Goal: Information Seeking & Learning: Learn about a topic

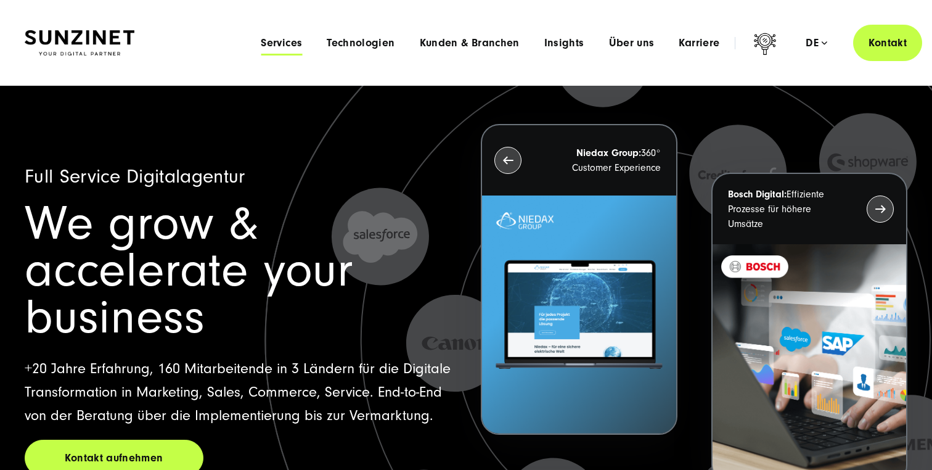
click at [299, 45] on span "Services" at bounding box center [281, 43] width 41 height 12
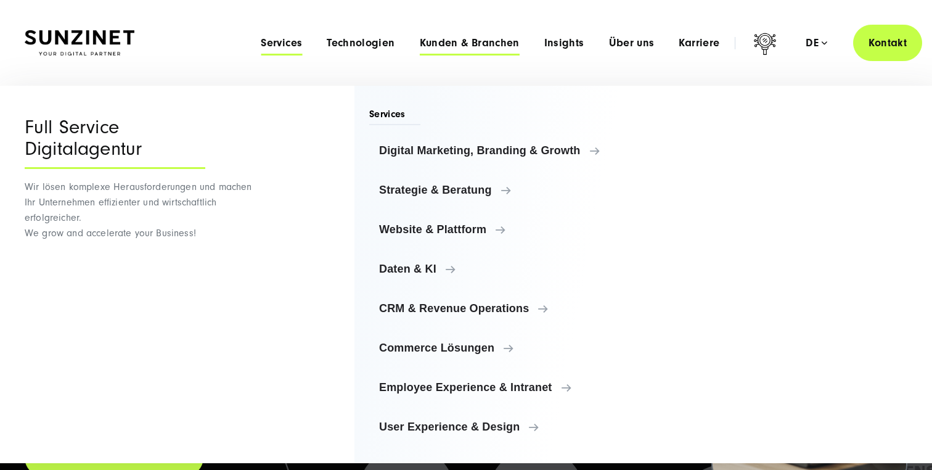
click at [484, 40] on span "Kunden & Branchen" at bounding box center [470, 43] width 100 height 12
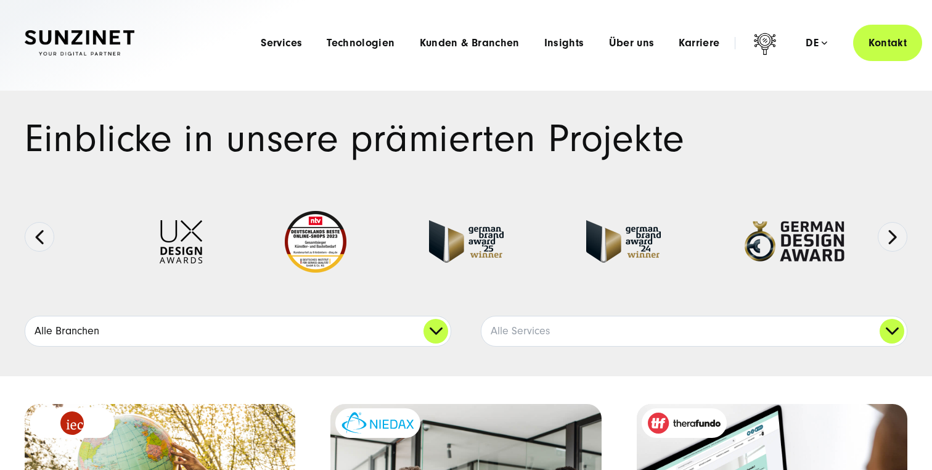
click at [190, 327] on link "Alle Branchen" at bounding box center [237, 331] width 425 height 30
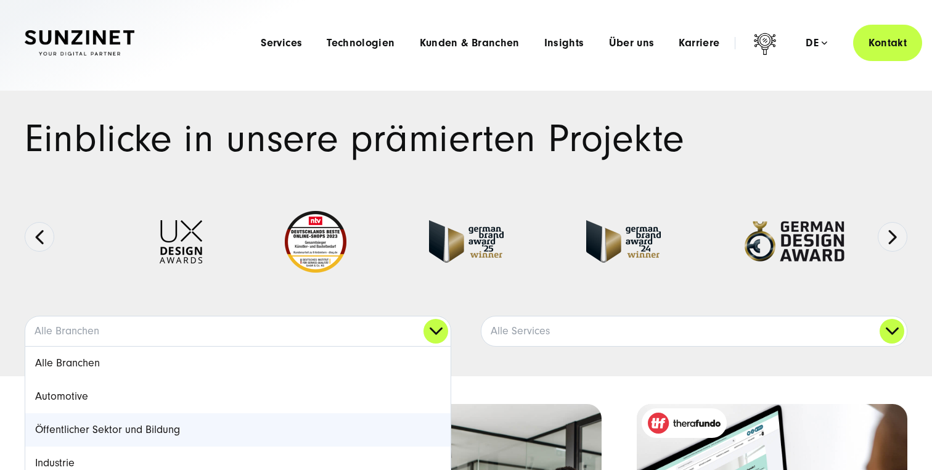
click at [167, 420] on link "Öffentlicher Sektor und Bildung" at bounding box center [237, 429] width 425 height 33
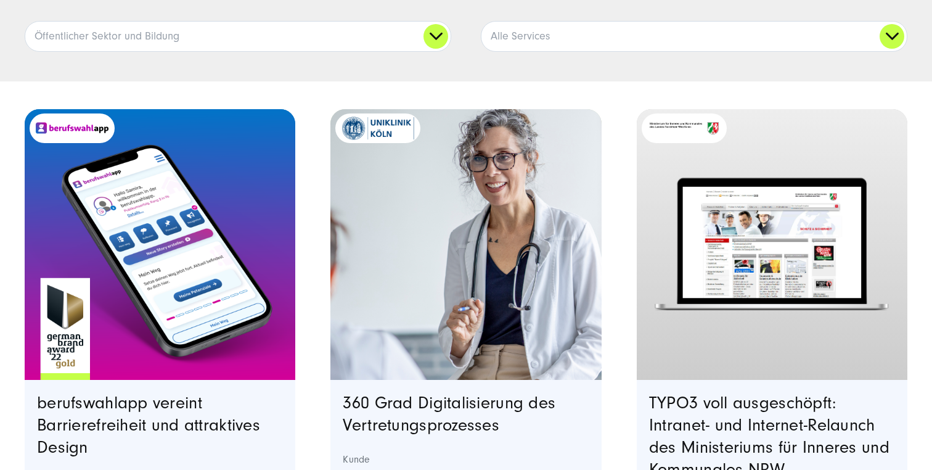
scroll to position [311, 0]
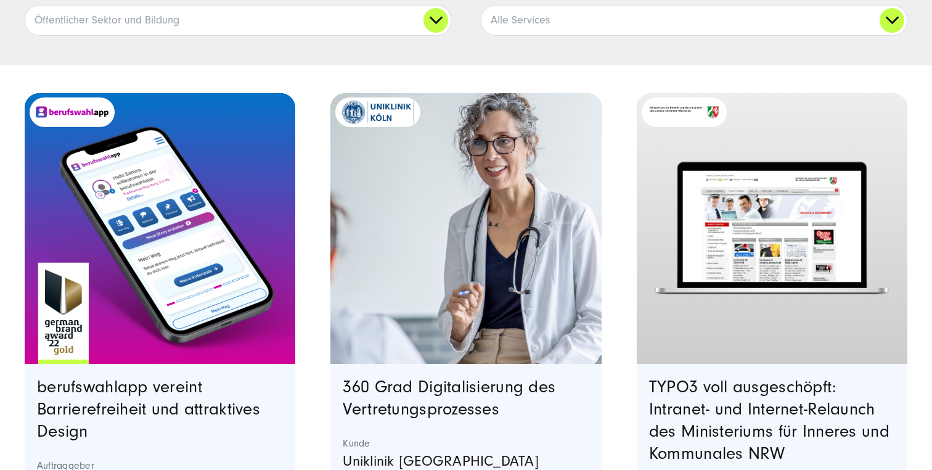
click at [167, 238] on img "Featured image: Ein Smartphone, das die Benutzeroberfläche der berufswahlapp ze…" at bounding box center [160, 228] width 276 height 276
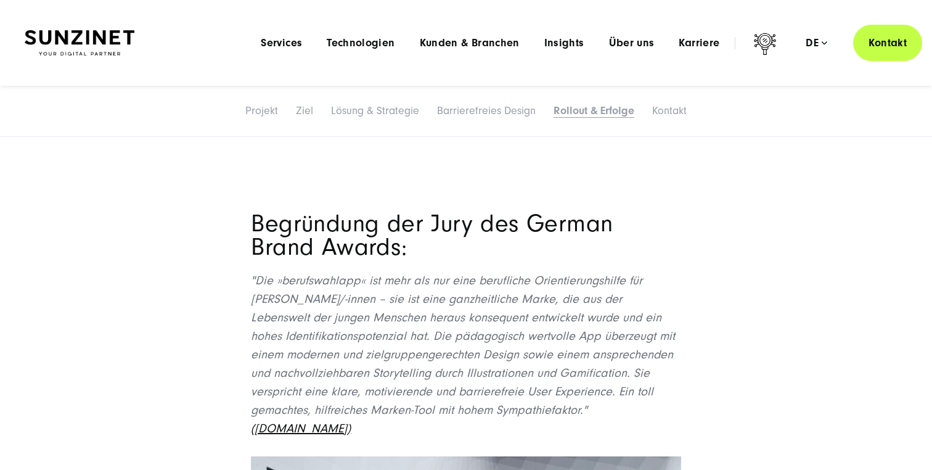
scroll to position [5424, 0]
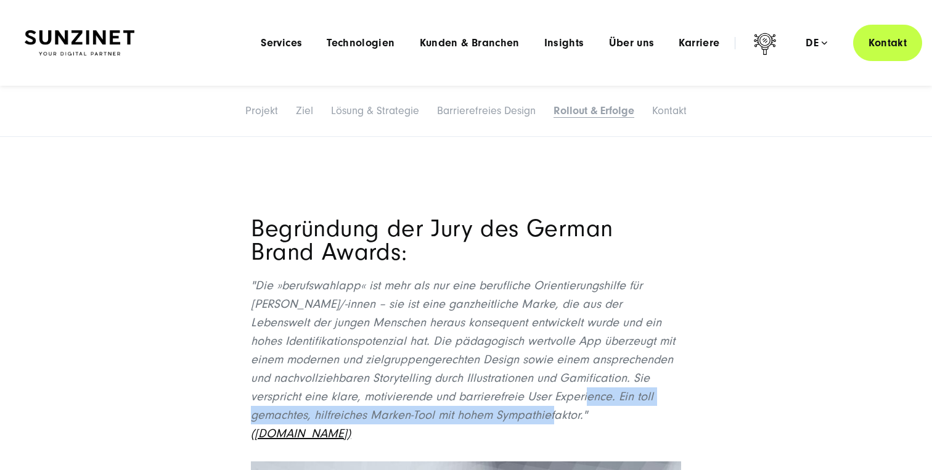
drag, startPoint x: 559, startPoint y: 349, endPoint x: 519, endPoint y: 362, distance: 42.7
click at [519, 362] on em ""Die »berufswahlapp« ist mehr als nur eine berufliche Orientierungshilfe für Sc…" at bounding box center [463, 359] width 424 height 161
copy em "Ein toll gemachtes, hilfreiches Marken-Tool mit hohem Sympathiefaktor."
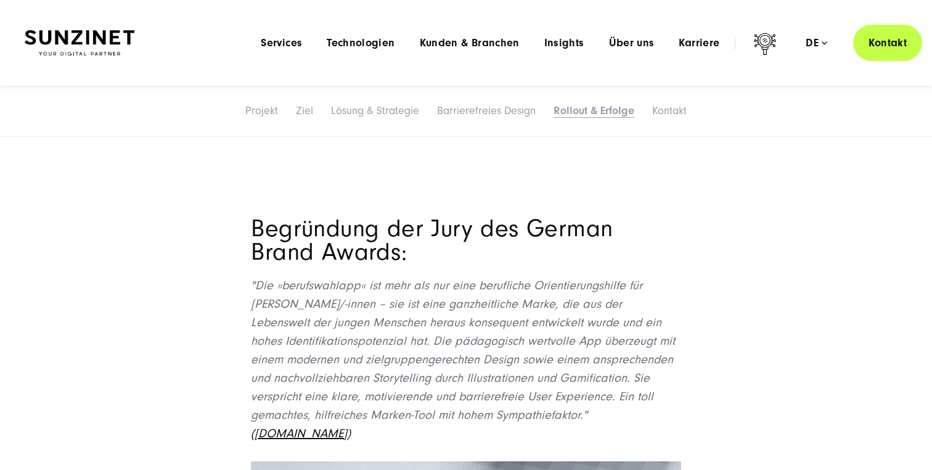
click at [274, 276] on p ""Die »berufswahlapp« ist mehr als nur eine berufliche Orientierungshilfe für Sc…" at bounding box center [465, 359] width 429 height 166
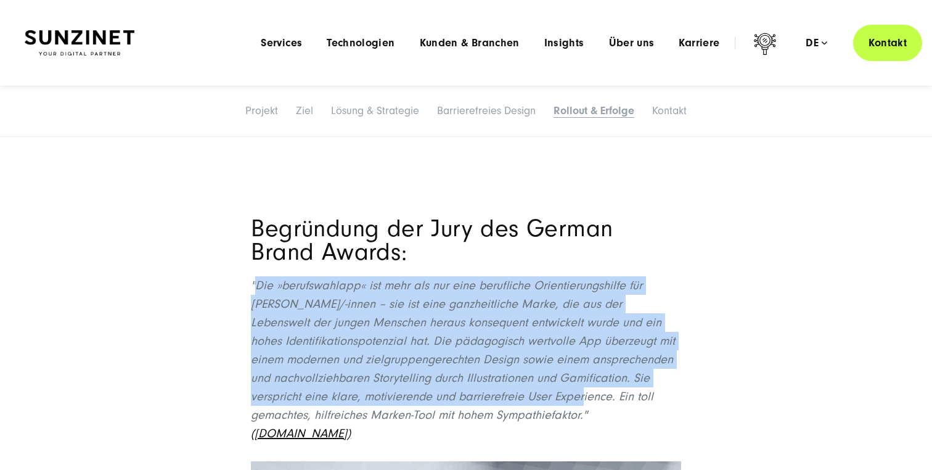
drag, startPoint x: 257, startPoint y: 233, endPoint x: 559, endPoint y: 347, distance: 322.7
click at [559, 347] on em ""Die »berufswahlapp« ist mehr als nur eine berufliche Orientierungshilfe für Sc…" at bounding box center [463, 359] width 424 height 161
copy em "Die »berufswahlapp« ist mehr als nur eine berufliche Orientierungshilfe für Sch…"
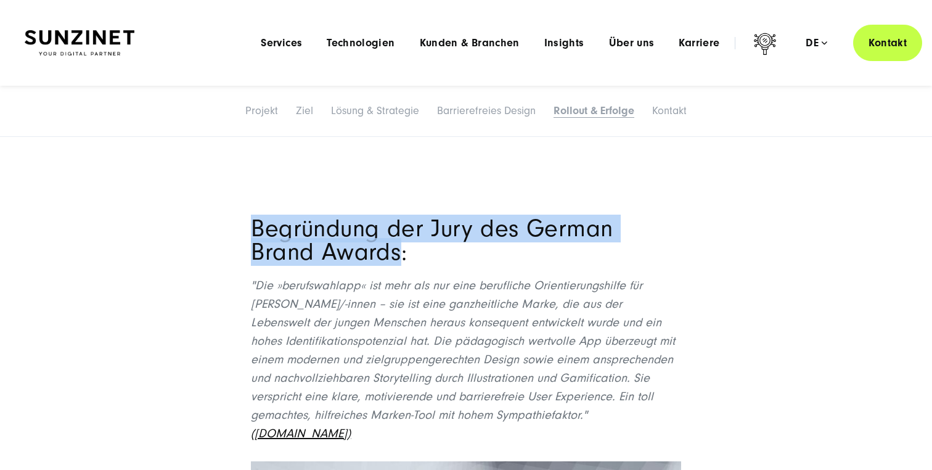
drag, startPoint x: 254, startPoint y: 173, endPoint x: 397, endPoint y: 202, distance: 146.6
click at [397, 202] on h2 "Begründung der Jury des German Brand Awards:" at bounding box center [465, 228] width 429 height 70
copy h2 "Begründung der Jury des German Brand Awards"
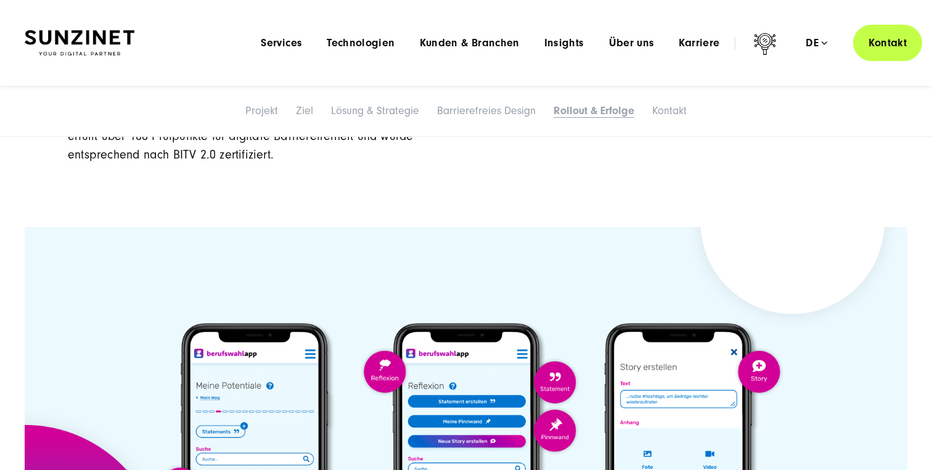
scroll to position [4721, 0]
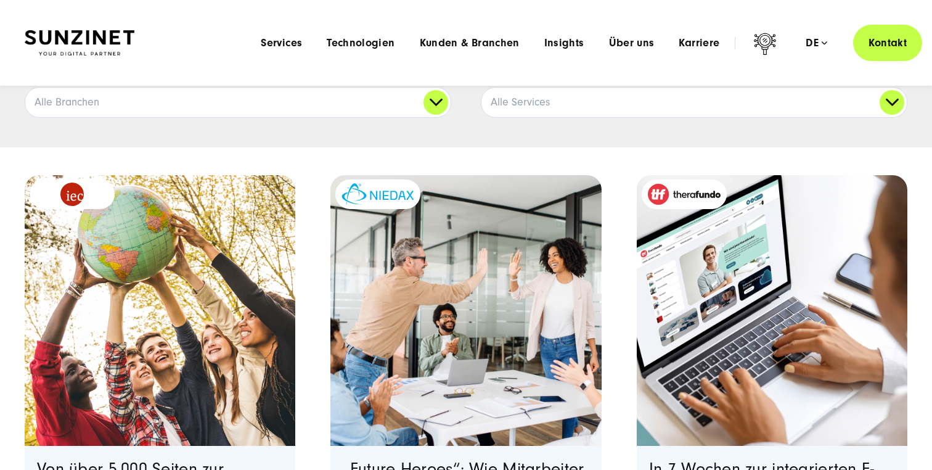
scroll to position [201, 0]
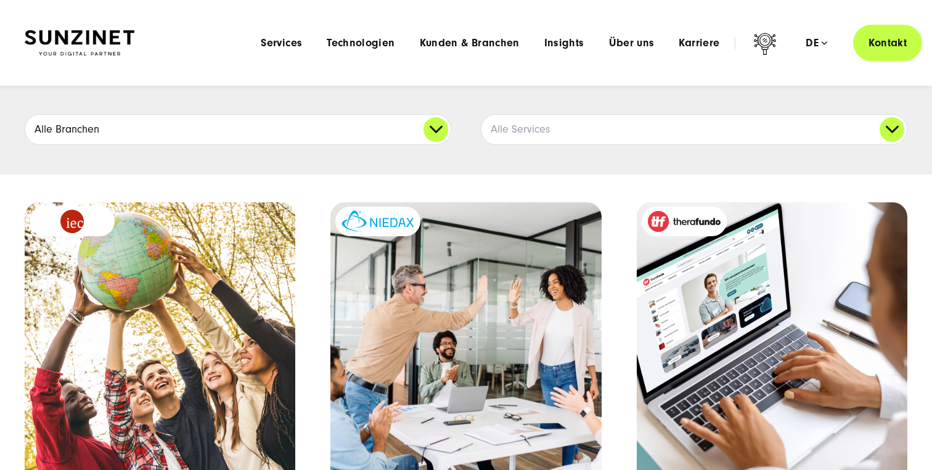
click at [399, 132] on link "Alle Branchen" at bounding box center [237, 130] width 425 height 30
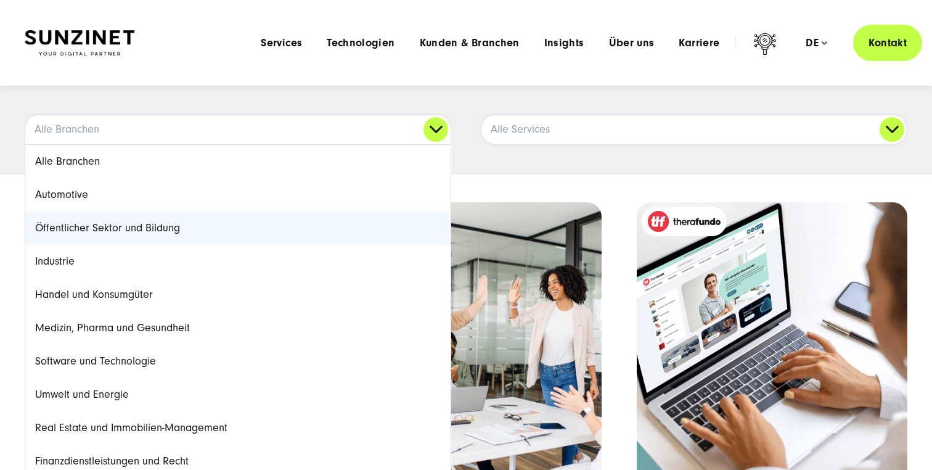
click at [275, 214] on link "Öffentlicher Sektor und Bildung" at bounding box center [237, 227] width 425 height 33
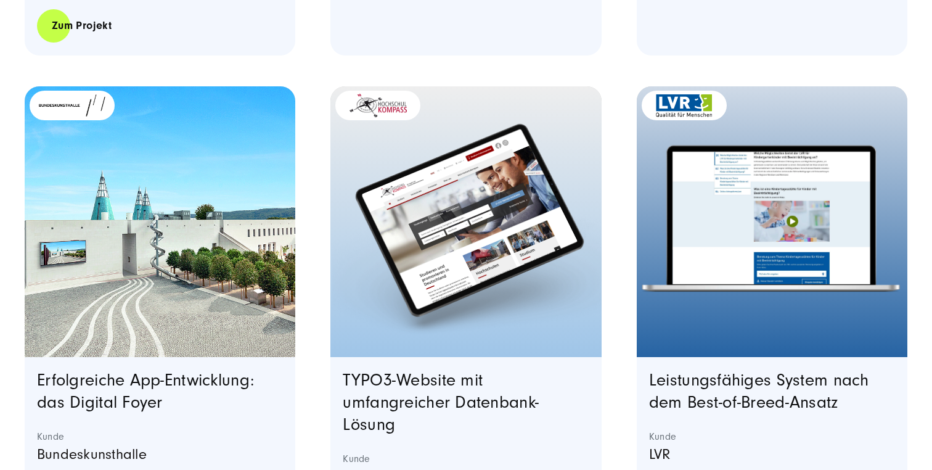
scroll to position [1624, 0]
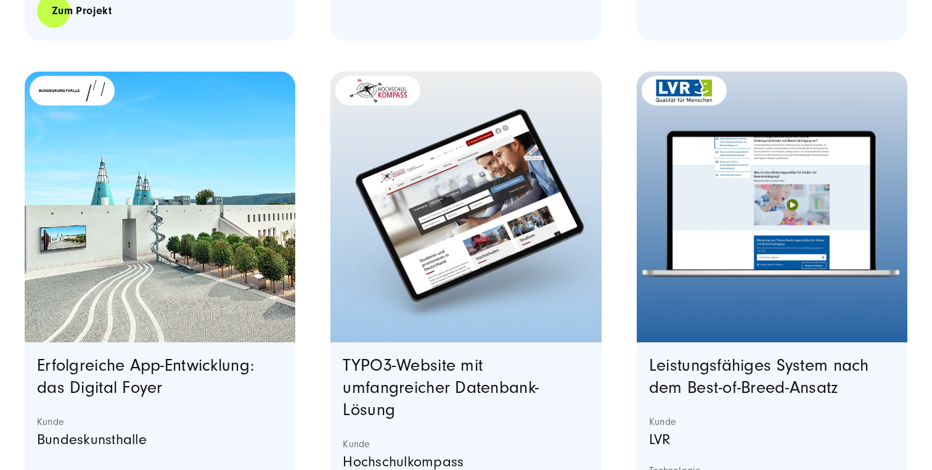
click at [722, 190] on image "Featured image: Zwei Männer mit Brille sitzen nebeneinander an Schreibtischen i…" at bounding box center [771, 204] width 269 height 168
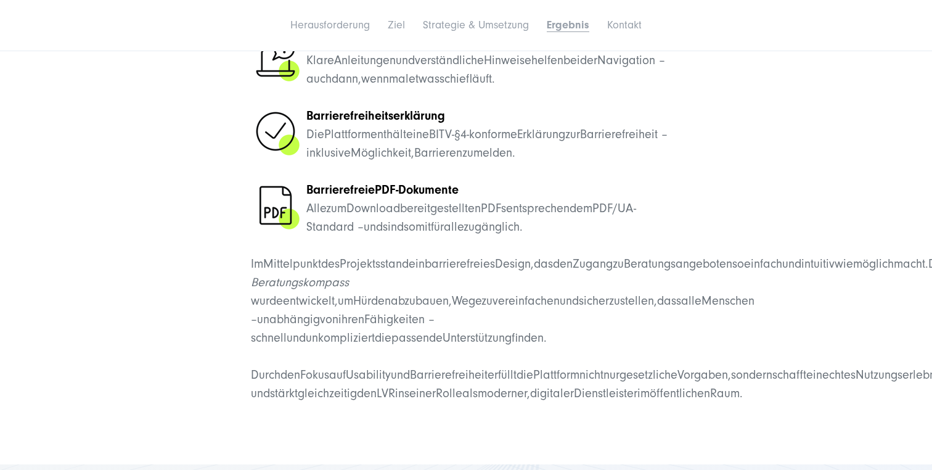
scroll to position [4322, 0]
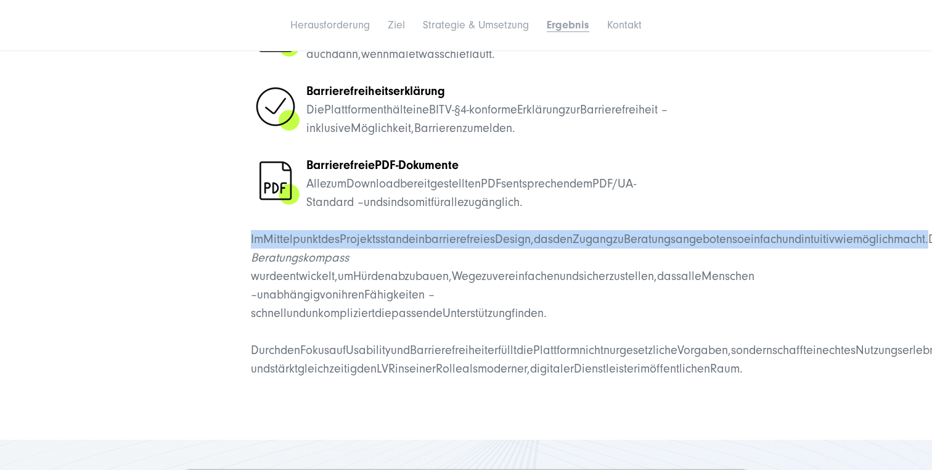
drag, startPoint x: 251, startPoint y: 258, endPoint x: 579, endPoint y: 283, distance: 328.7
click at [579, 283] on p "Im Mittelpunkt des Projekts stand ein barrierefreies Design, das den Zugang zu …" at bounding box center [465, 276] width 429 height 92
copy p "Im Mittelpunkt des Projekts stand ein barrierefreies Design, das den Zugang zu …"
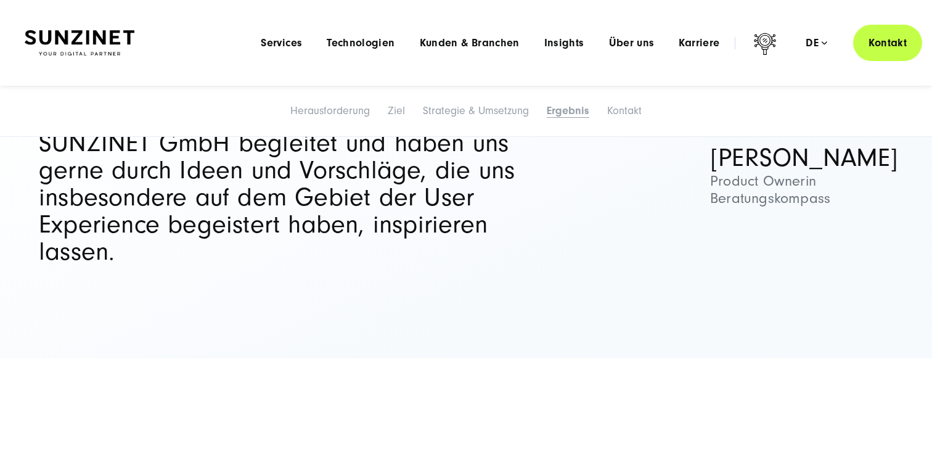
scroll to position [5400, 0]
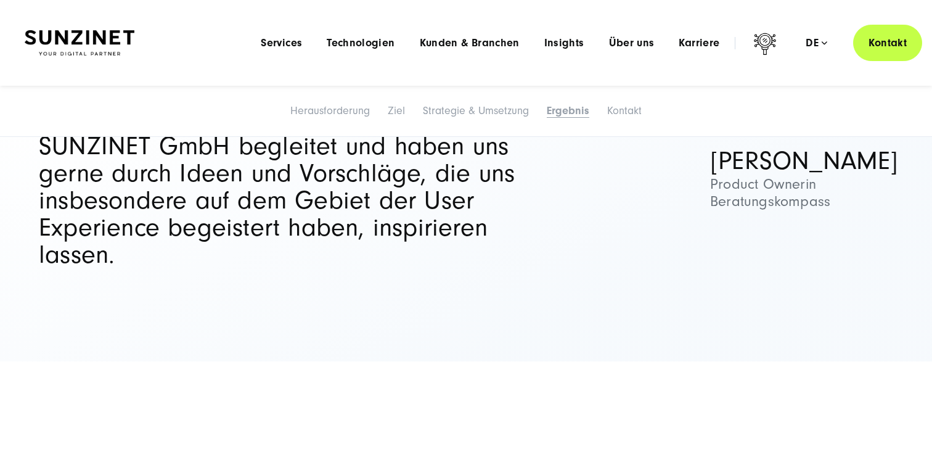
drag, startPoint x: 820, startPoint y: 275, endPoint x: 749, endPoint y: 234, distance: 82.0
click at [795, 175] on span "Frau Dr. Stephanie Schneider" at bounding box center [808, 161] width 197 height 27
click at [748, 175] on span "Frau Dr. Stephanie Schneider" at bounding box center [808, 161] width 197 height 27
drag, startPoint x: 709, startPoint y: 213, endPoint x: 812, endPoint y: 267, distance: 116.9
click at [816, 268] on blockquote "Bei der Umsetzung des Webportals ‚Beratungskompass‘ wurden wir während des gesa…" at bounding box center [466, 131] width 882 height 275
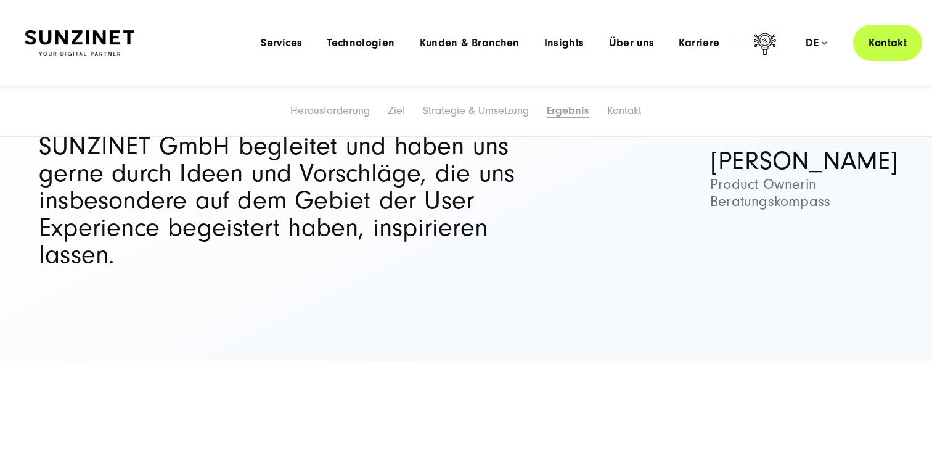
copy span "Frau Dr. Stephanie Schneider"
drag, startPoint x: 826, startPoint y: 314, endPoint x: 681, endPoint y: 291, distance: 146.7
click at [684, 269] on blockquote "Bei der Umsetzung des Webportals ‚Beratungskompass‘ wurden wir während des gesa…" at bounding box center [466, 131] width 882 height 275
copy span "Product Ownerin Beratungskompass"
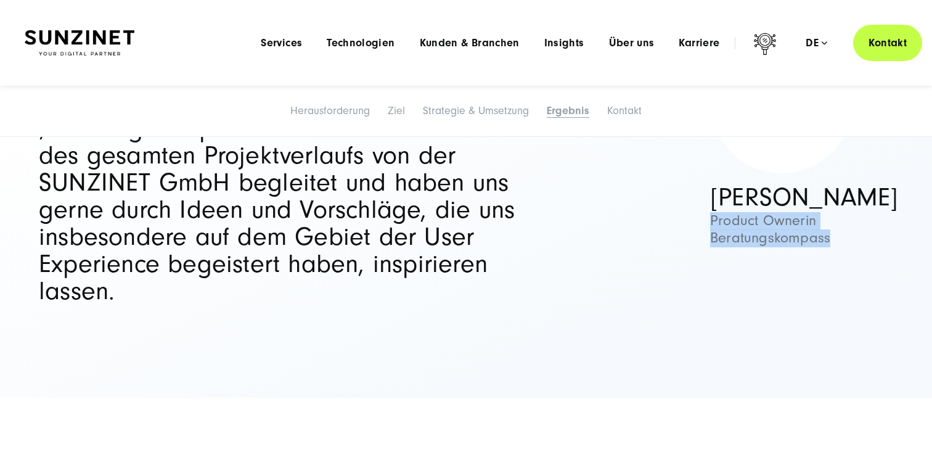
scroll to position [5355, 0]
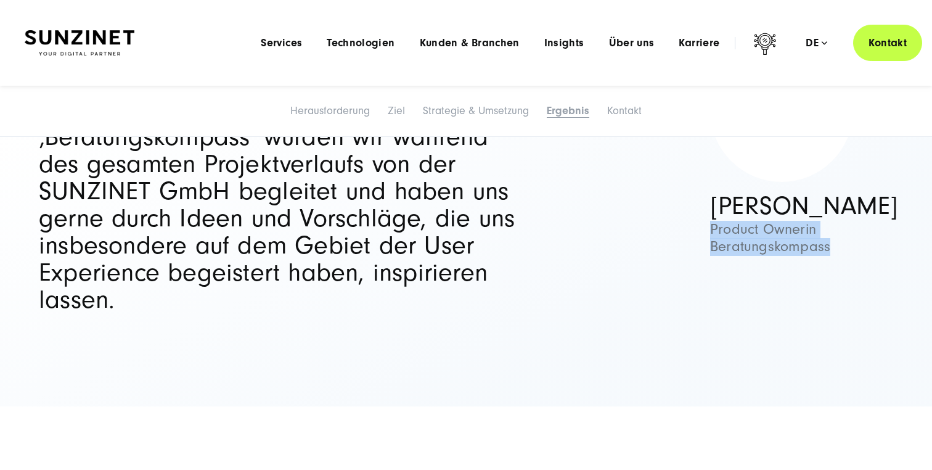
drag, startPoint x: 127, startPoint y: 359, endPoint x: 9, endPoint y: 174, distance: 219.0
click at [9, 174] on div "Bei der Umsetzung des Webportals ‚Beratungskompass‘ wurden wir während des gesa…" at bounding box center [466, 176] width 932 height 275
copy p "Bei der Umsetzung des Webportals ‚Beratungskompass‘ wurden wir während des gesa…"
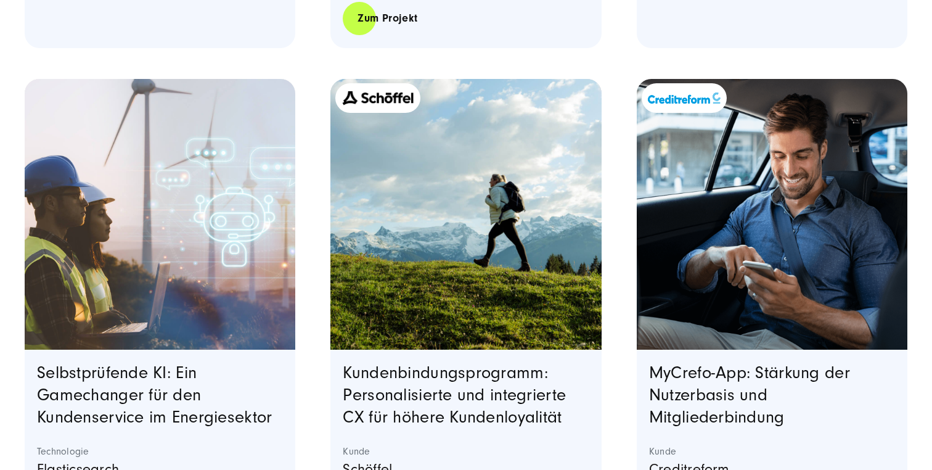
scroll to position [1624, 0]
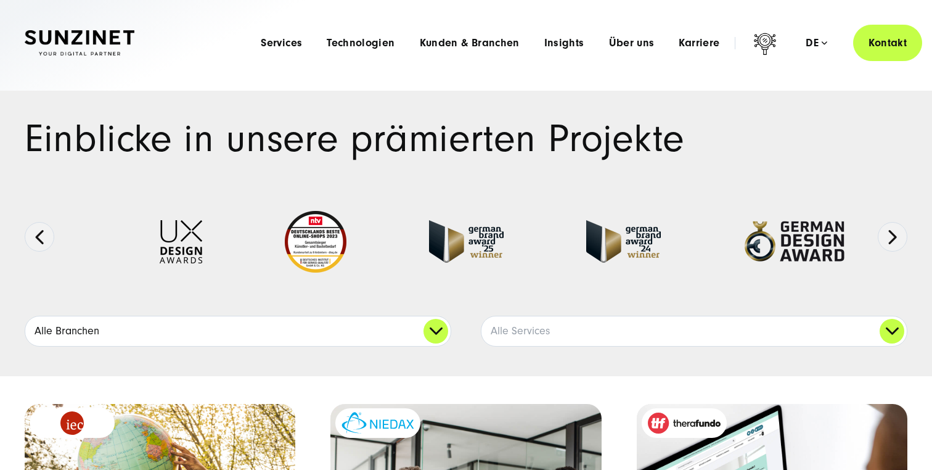
click at [176, 335] on link "Alle Branchen" at bounding box center [237, 331] width 425 height 30
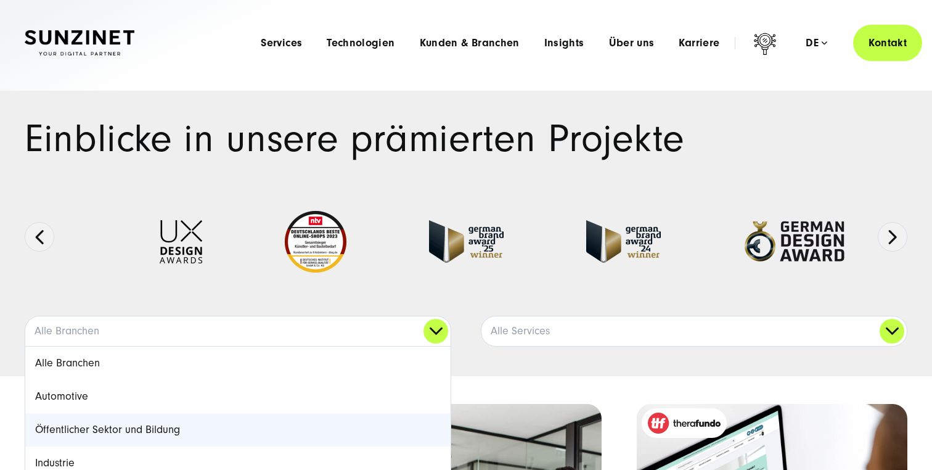
click at [165, 426] on link "Öffentlicher Sektor und Bildung" at bounding box center [237, 429] width 425 height 33
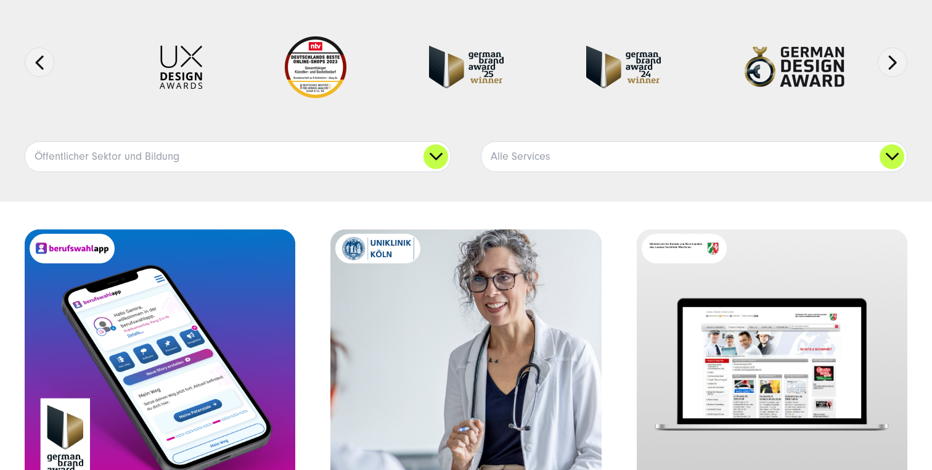
scroll to position [243, 0]
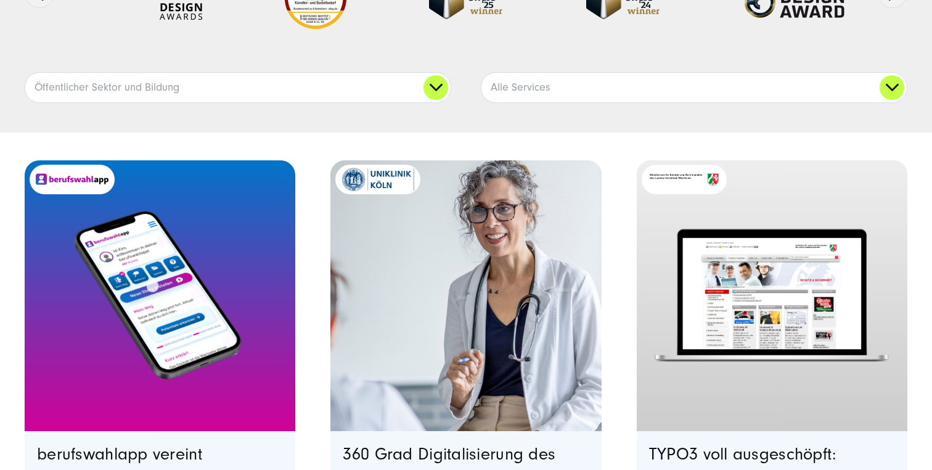
click at [171, 256] on image "Featured image: Ein Smartphone, das die Benutzeroberfläche der berufswahlapp ze…" at bounding box center [160, 295] width 266 height 231
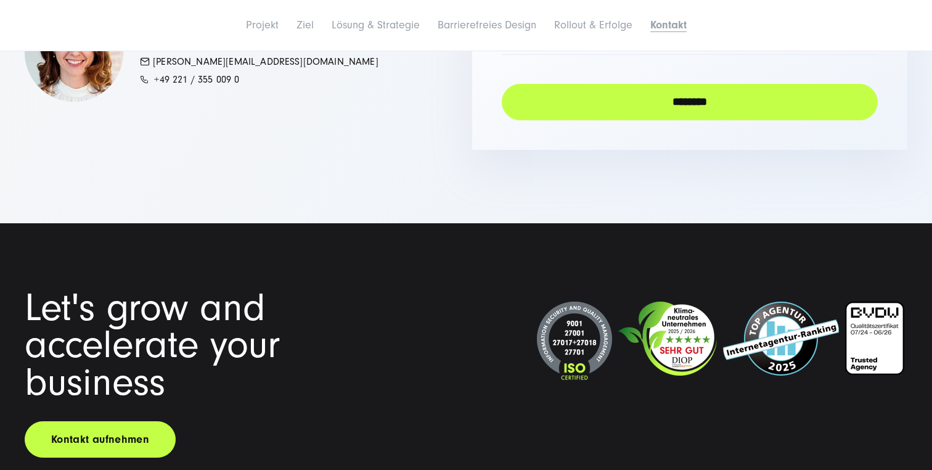
scroll to position [6515, 0]
